Goal: Task Accomplishment & Management: Use online tool/utility

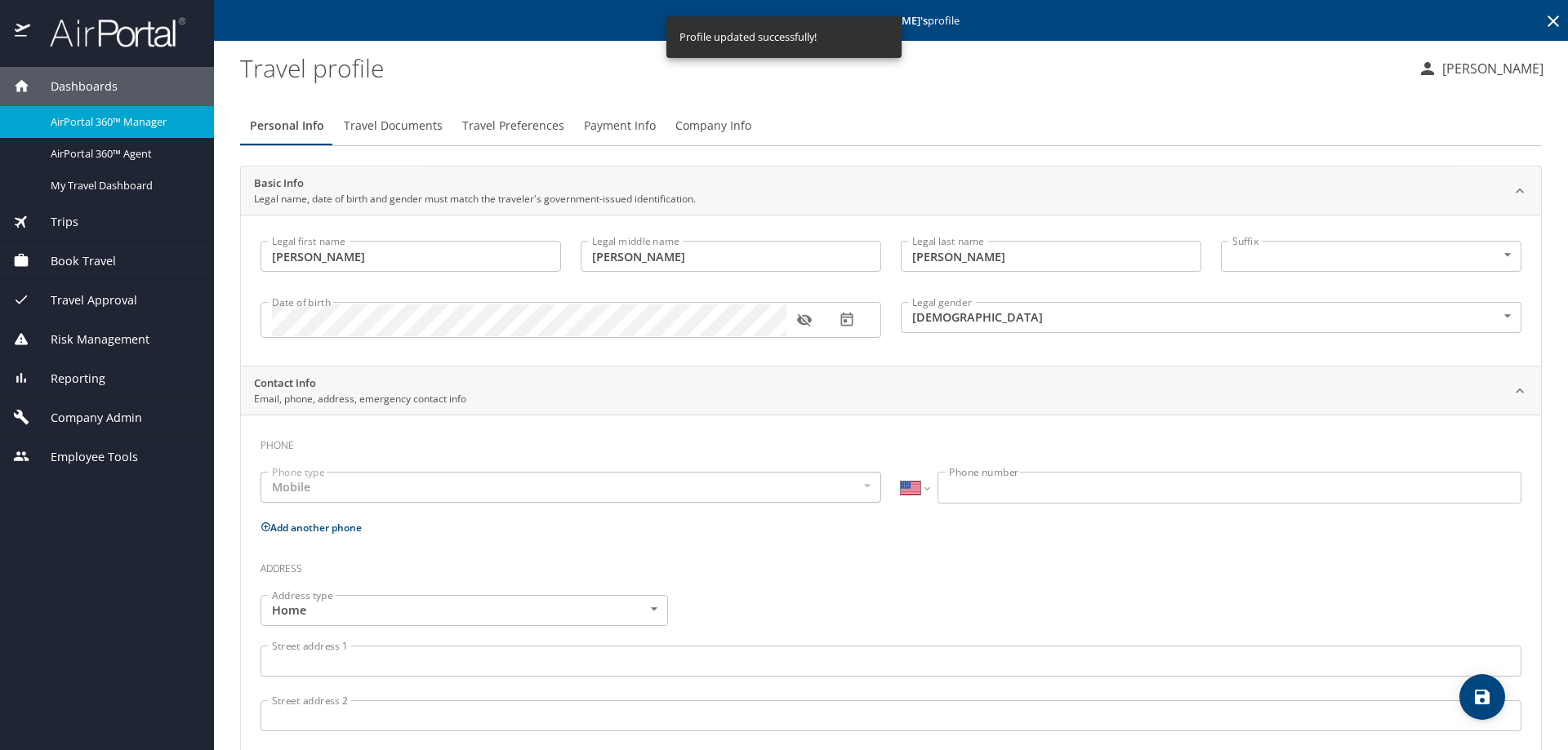
select select "US"
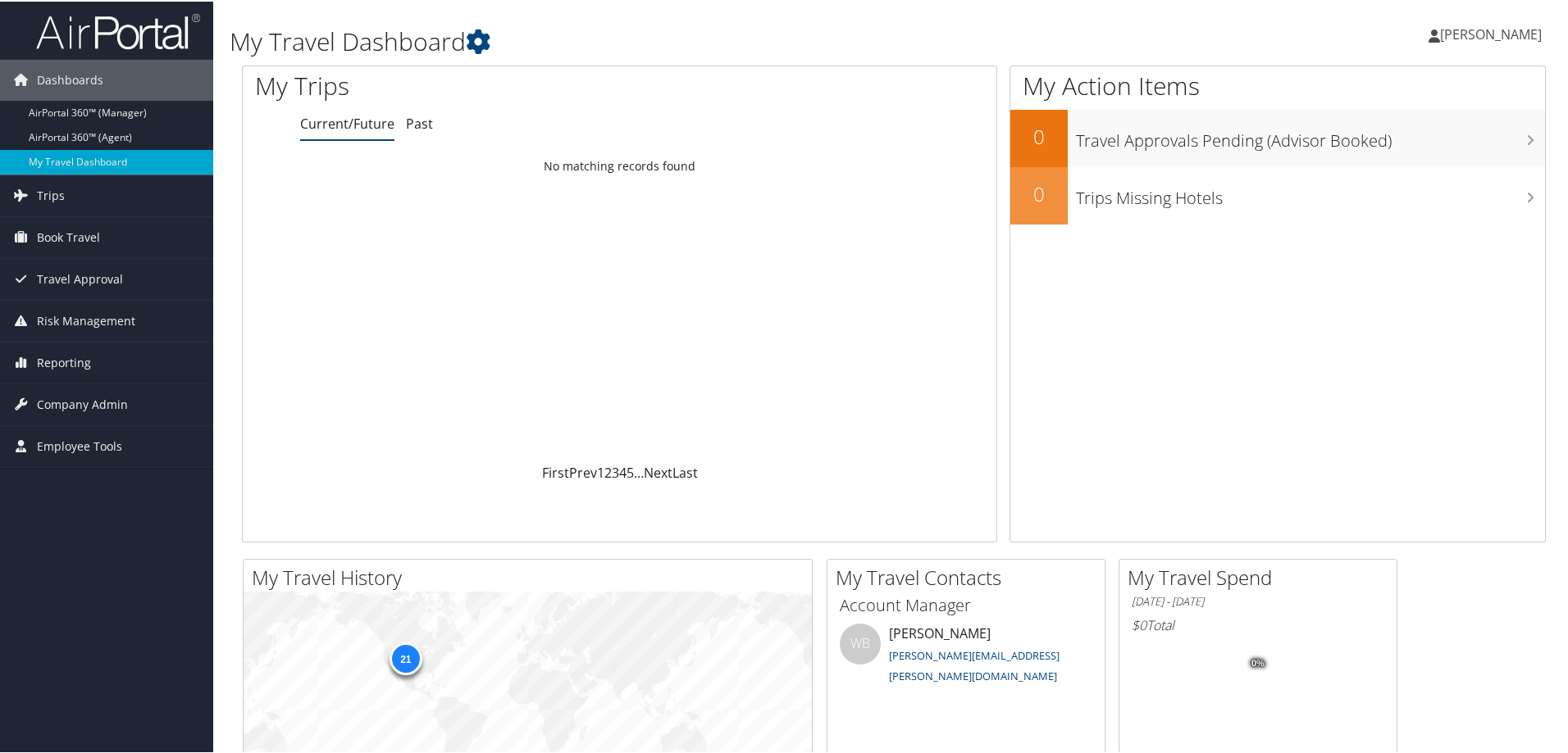
drag, startPoint x: 797, startPoint y: 1, endPoint x: 742, endPoint y: 38, distance: 66.3
click at [742, 38] on h1 "My Travel Dashboard" at bounding box center [672, 40] width 886 height 34
click at [98, 141] on link "AirPortal 360™ (Agent)" at bounding box center [106, 136] width 214 height 25
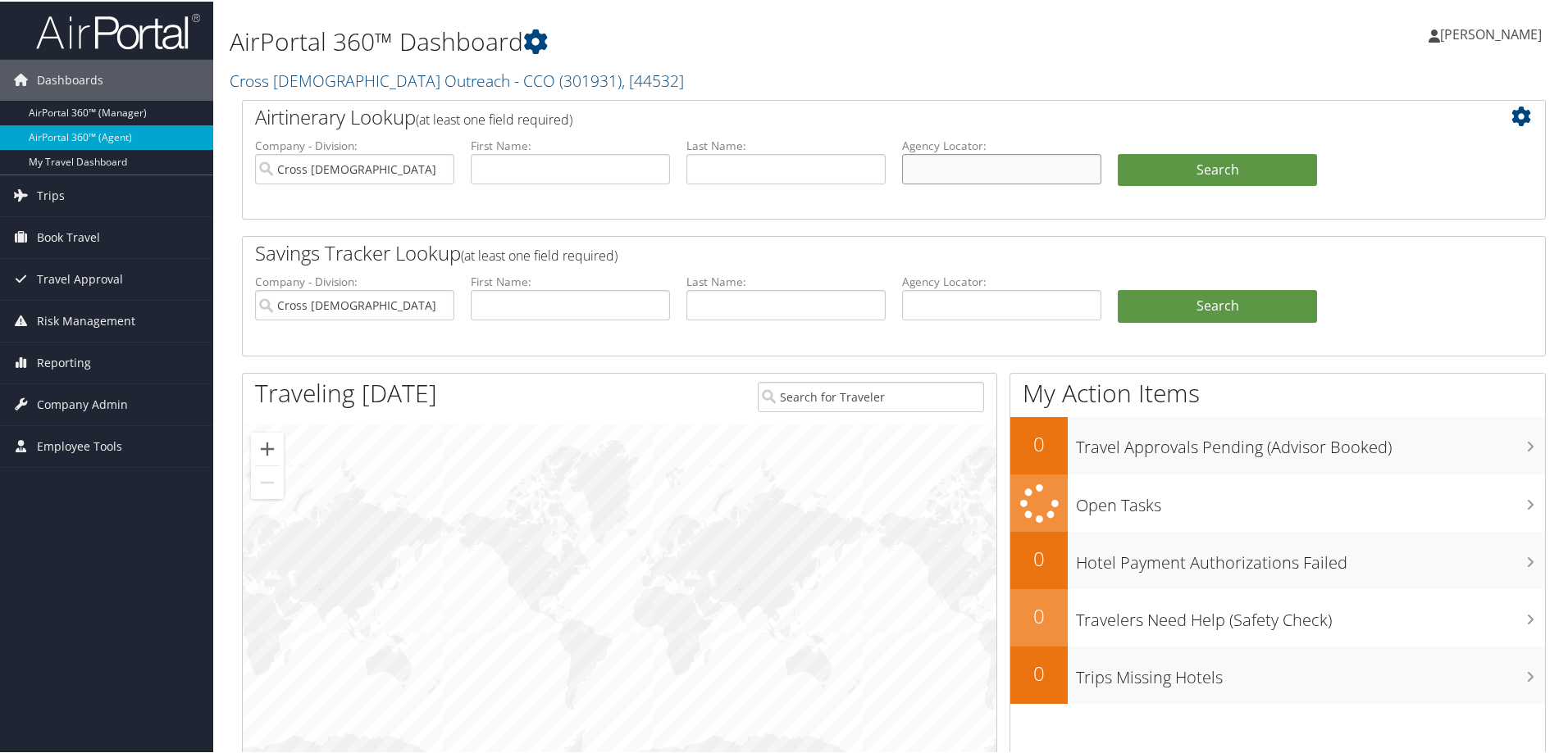
click at [919, 169] on input "text" at bounding box center [1002, 167] width 200 height 30
type input "DBFBZS"
click at [441, 171] on input "Cross Catholic Outreach - CCO" at bounding box center [355, 167] width 200 height 30
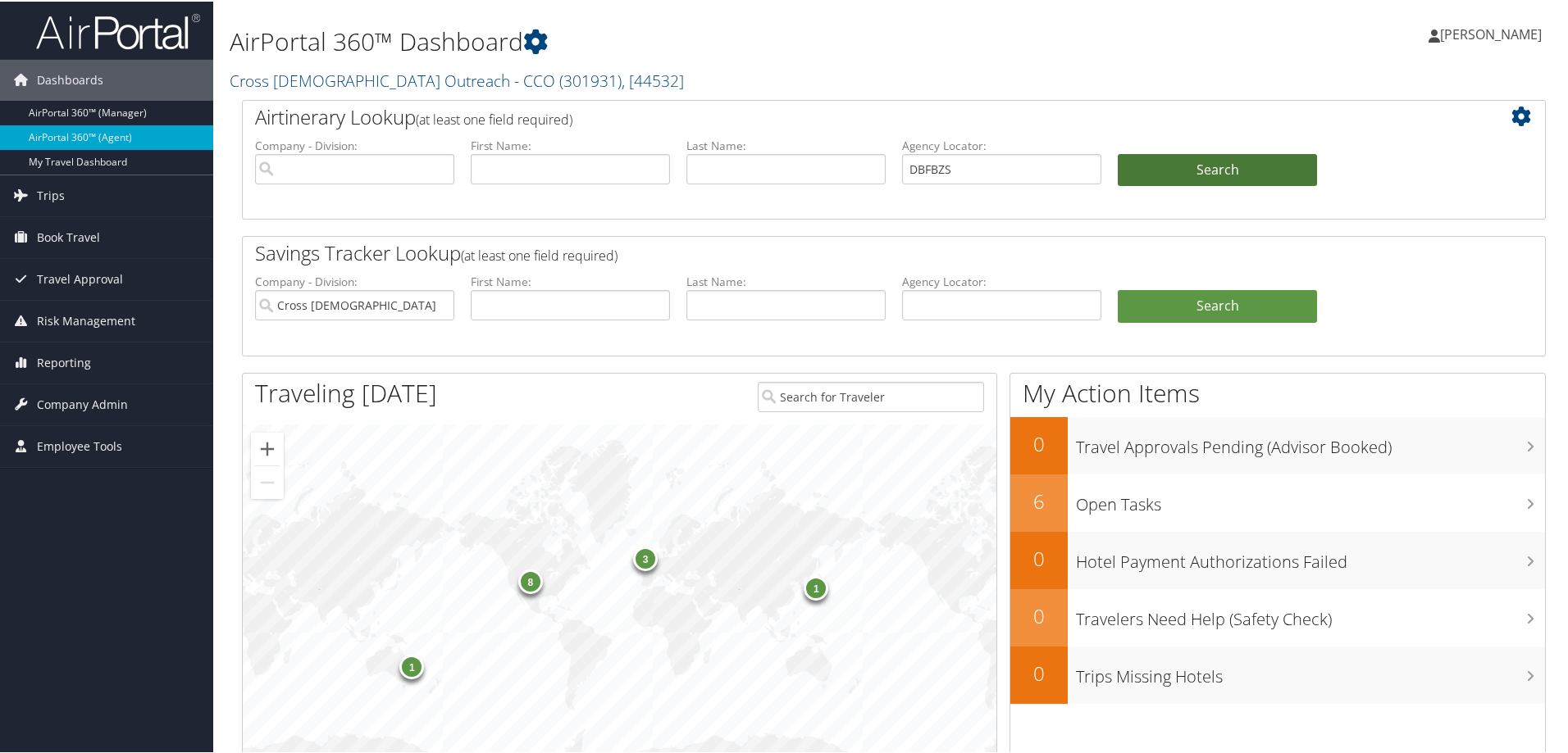
click at [1177, 157] on button "Search" at bounding box center [1218, 168] width 200 height 32
